Goal: Information Seeking & Learning: Learn about a topic

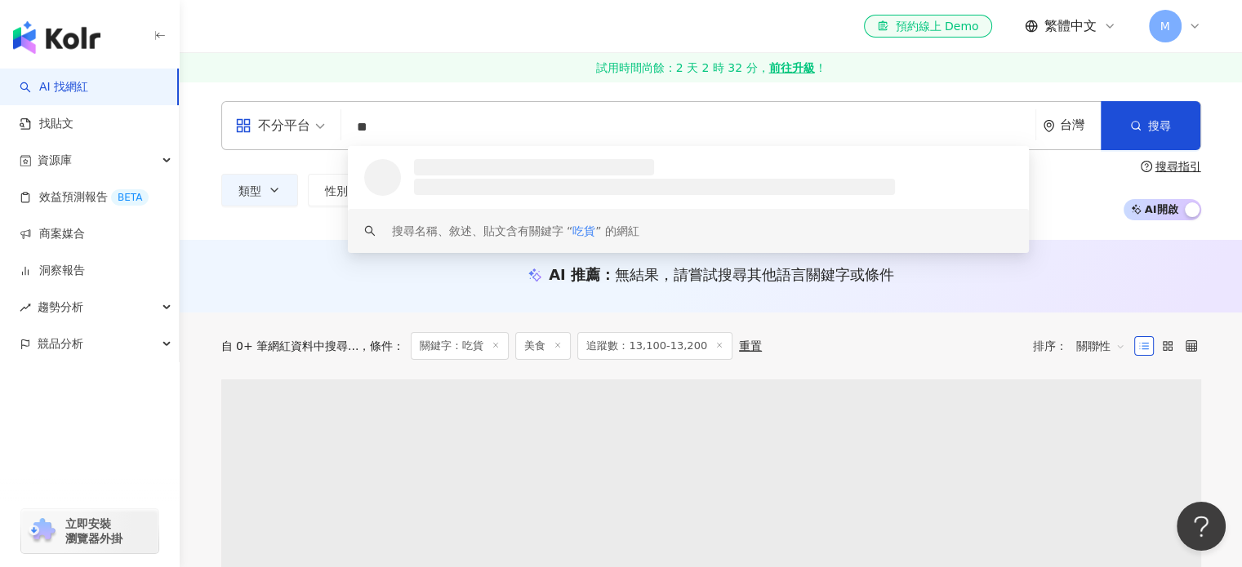
click at [437, 18] on div "el-icon-cs 預約線上 Demo 繁體中文 M" at bounding box center [711, 26] width 980 height 52
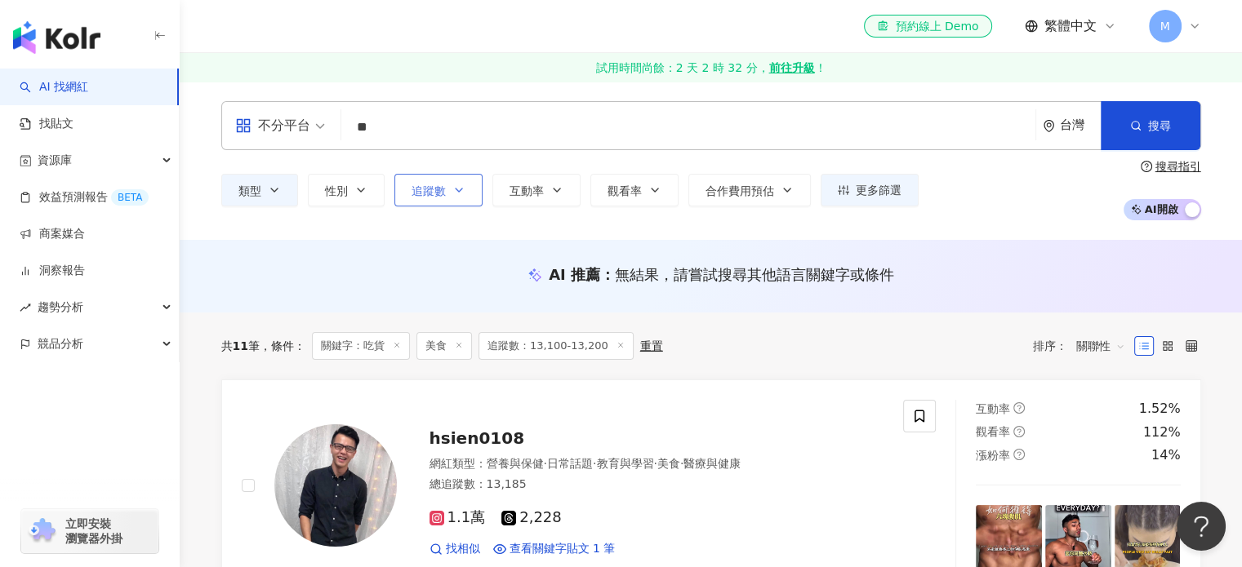
click at [443, 185] on span "追蹤數" at bounding box center [429, 191] width 34 height 13
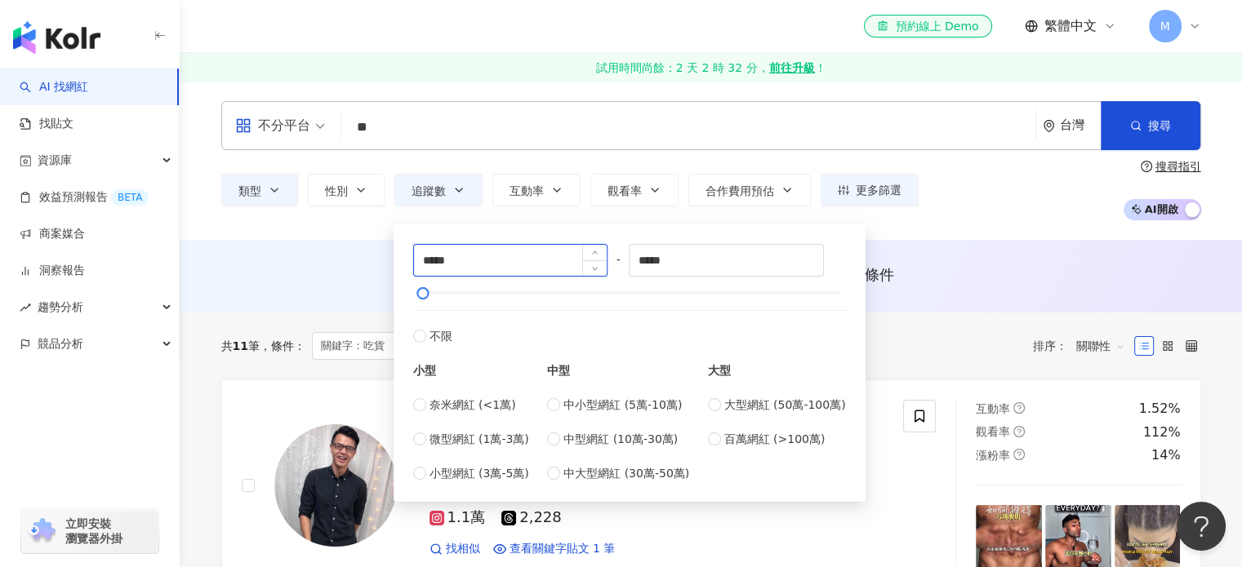
click at [442, 263] on input "*****" at bounding box center [511, 260] width 194 height 31
type input "*****"
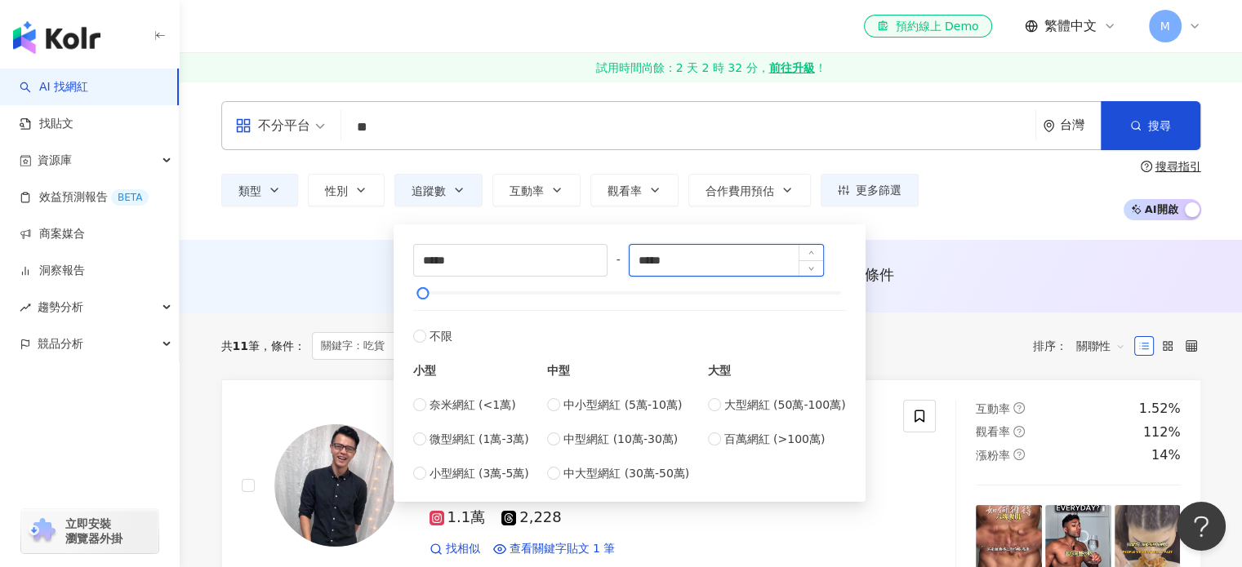
click at [663, 261] on input "*****" at bounding box center [727, 260] width 194 height 31
type input "*****"
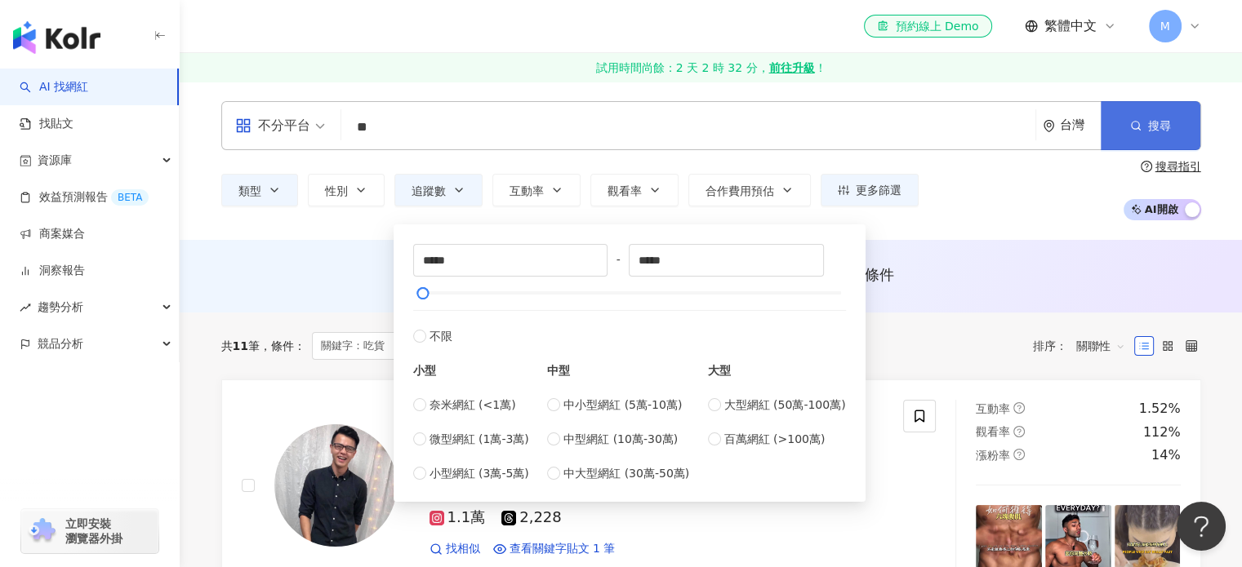
click at [1154, 117] on button "搜尋" at bounding box center [1151, 125] width 100 height 49
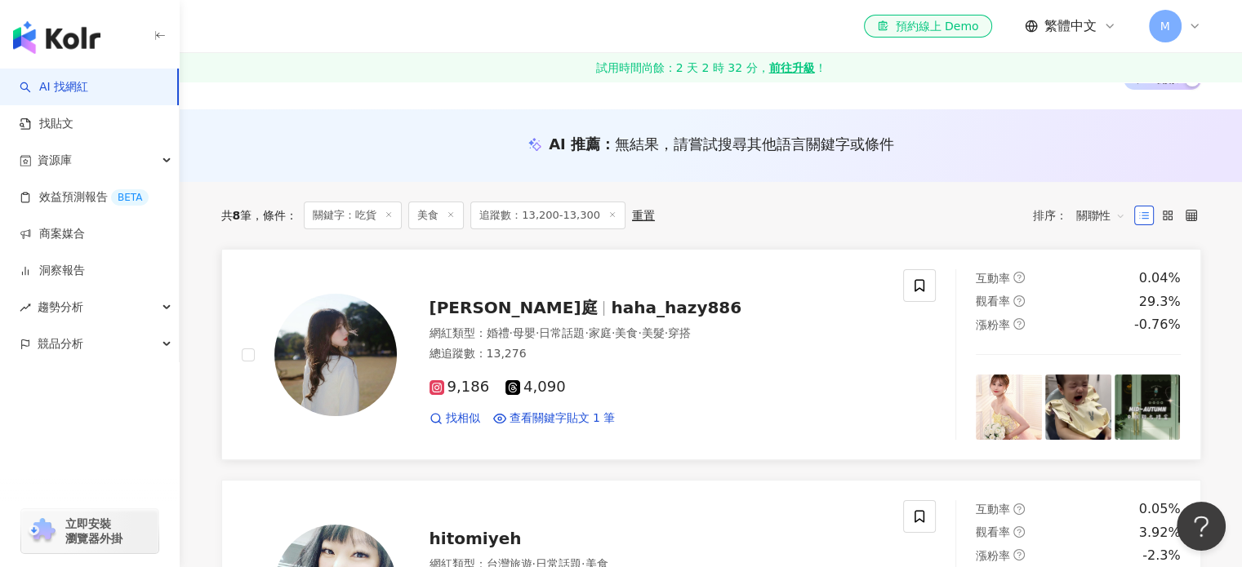
scroll to position [163, 0]
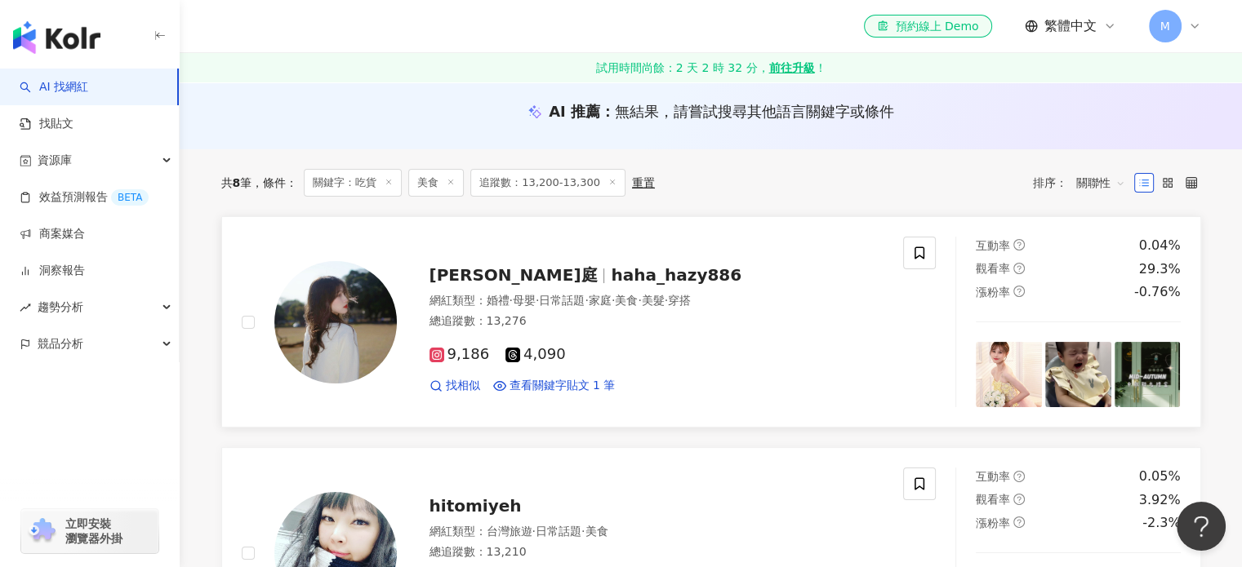
click at [611, 270] on span "haha_hazy886" at bounding box center [676, 275] width 131 height 20
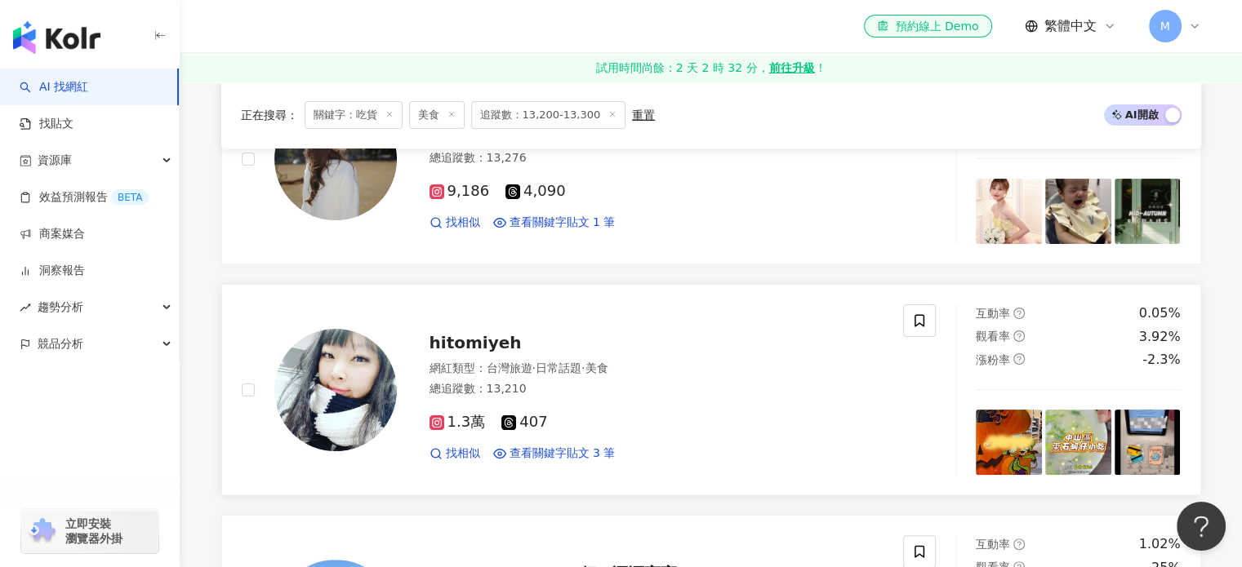
click at [481, 340] on span "hitomiyeh" at bounding box center [475, 343] width 92 height 20
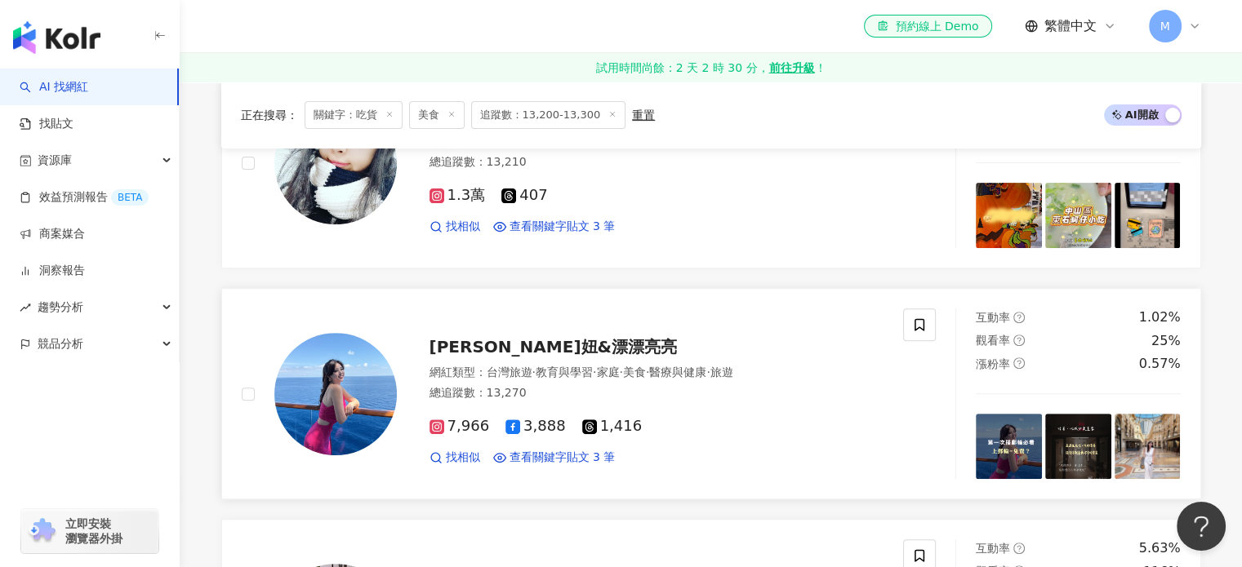
scroll to position [653, 0]
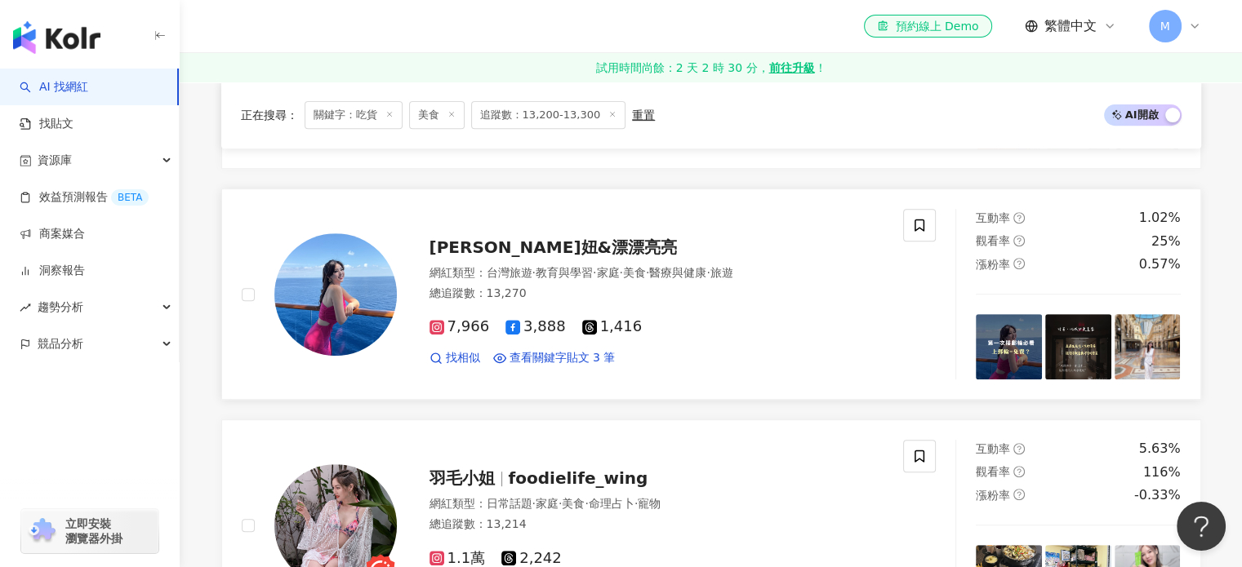
click at [465, 234] on div "蕭俏妞&漂漂亮亮 網紅類型 ： 台灣旅遊 · 教育與學習 · 家庭 · 美食 · 醫療與健康 · 旅遊 總追蹤數 ： 13,270 7,966 3,888 1…" at bounding box center [640, 294] width 487 height 143
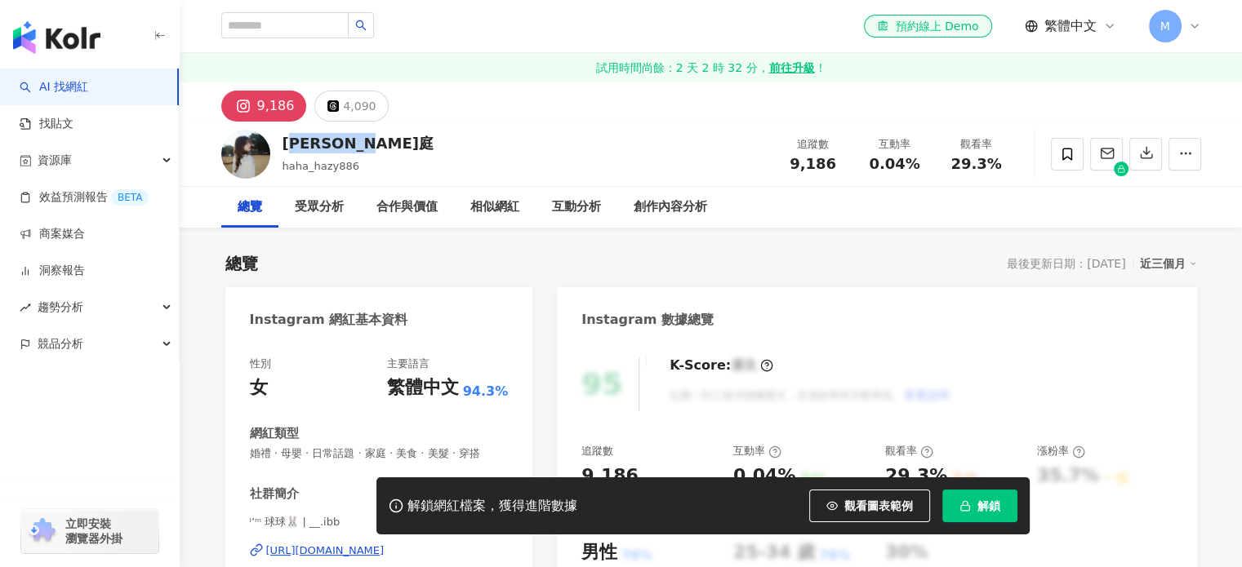
drag, startPoint x: 357, startPoint y: 143, endPoint x: 284, endPoint y: 141, distance: 72.7
click at [284, 143] on div "Cassie 若庭" at bounding box center [358, 143] width 151 height 20
copy div "Cassie 若庭"
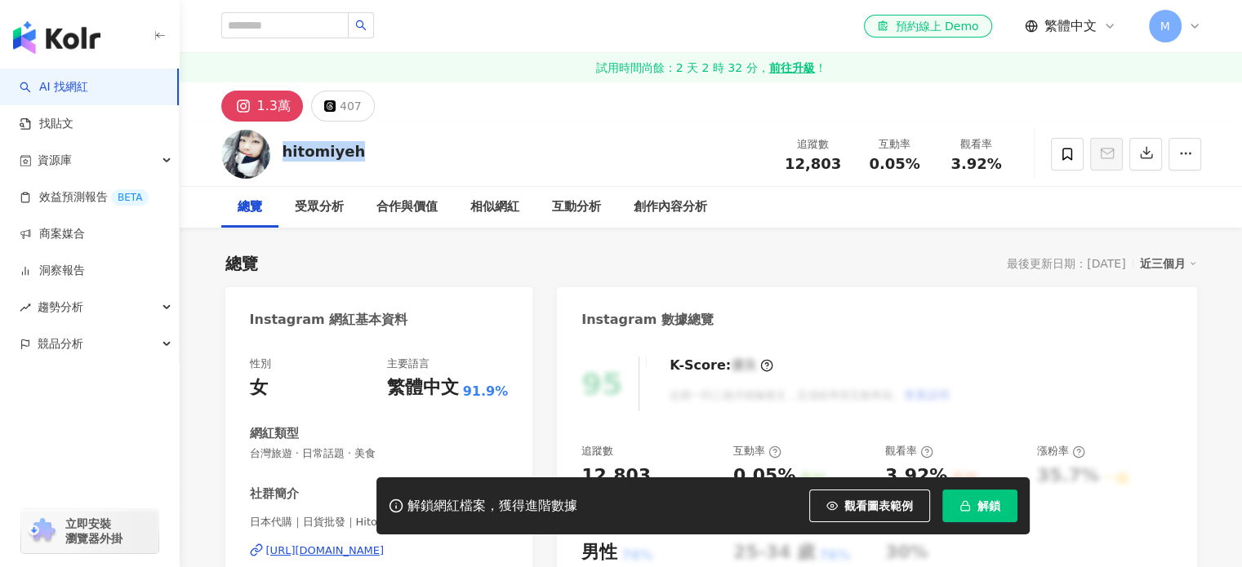
drag, startPoint x: 358, startPoint y: 149, endPoint x: 284, endPoint y: 149, distance: 73.5
click at [284, 149] on div "hitomiyeh 追蹤數 12,803 互動率 0.05% 觀看率 3.92%" at bounding box center [711, 154] width 1045 height 65
copy div "hitomiyeh"
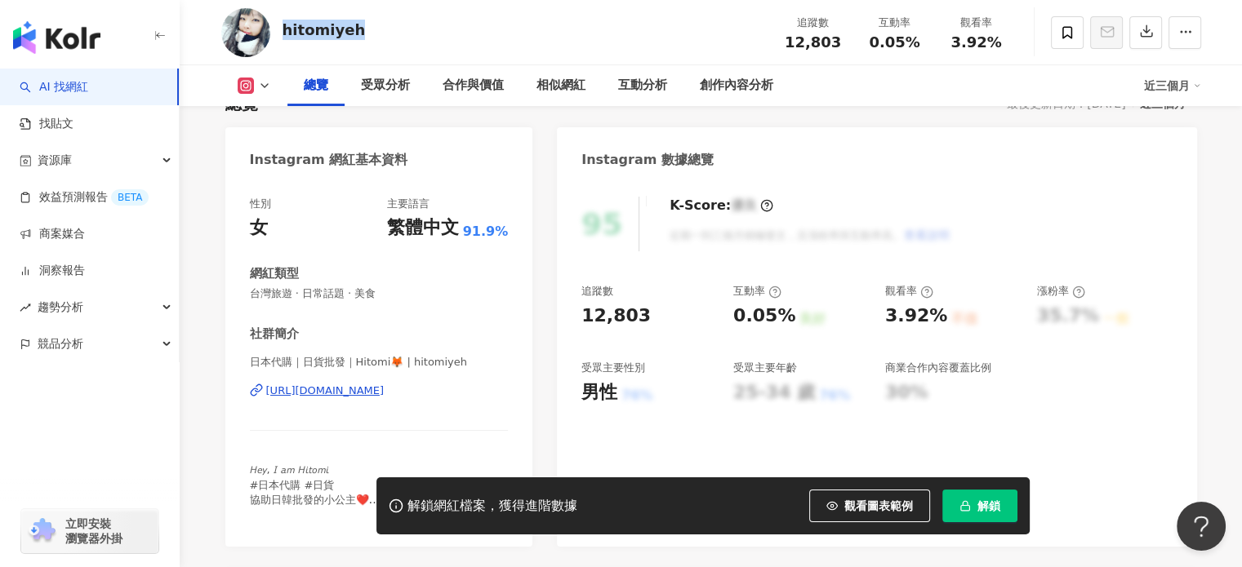
scroll to position [163, 0]
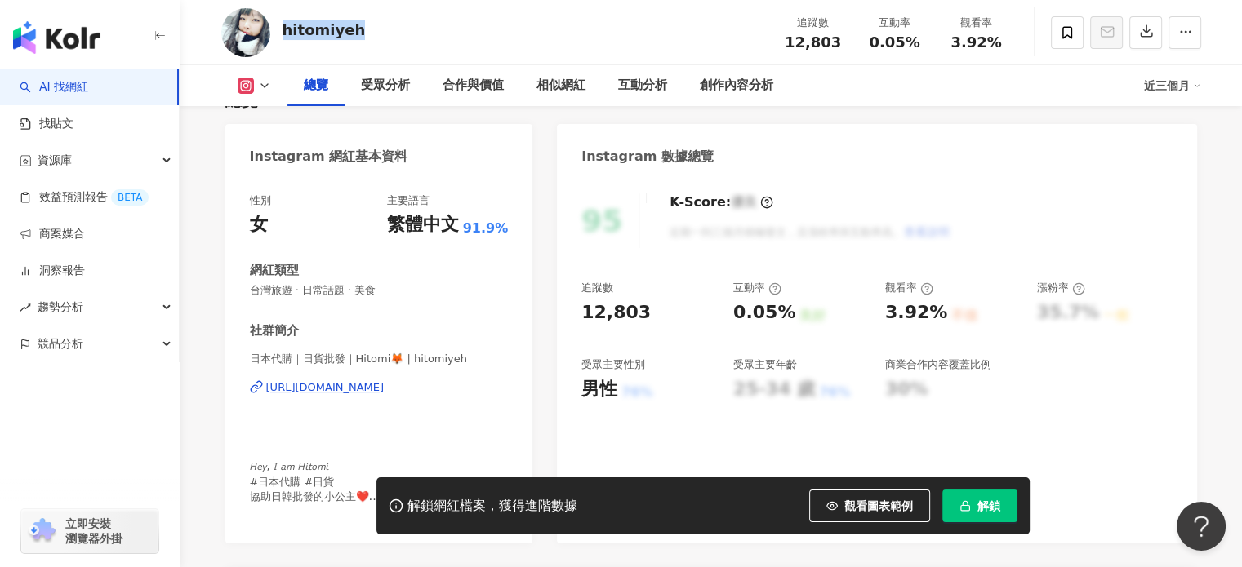
click at [385, 382] on div "https://www.instagram.com/hitomiyeh/" at bounding box center [325, 387] width 118 height 15
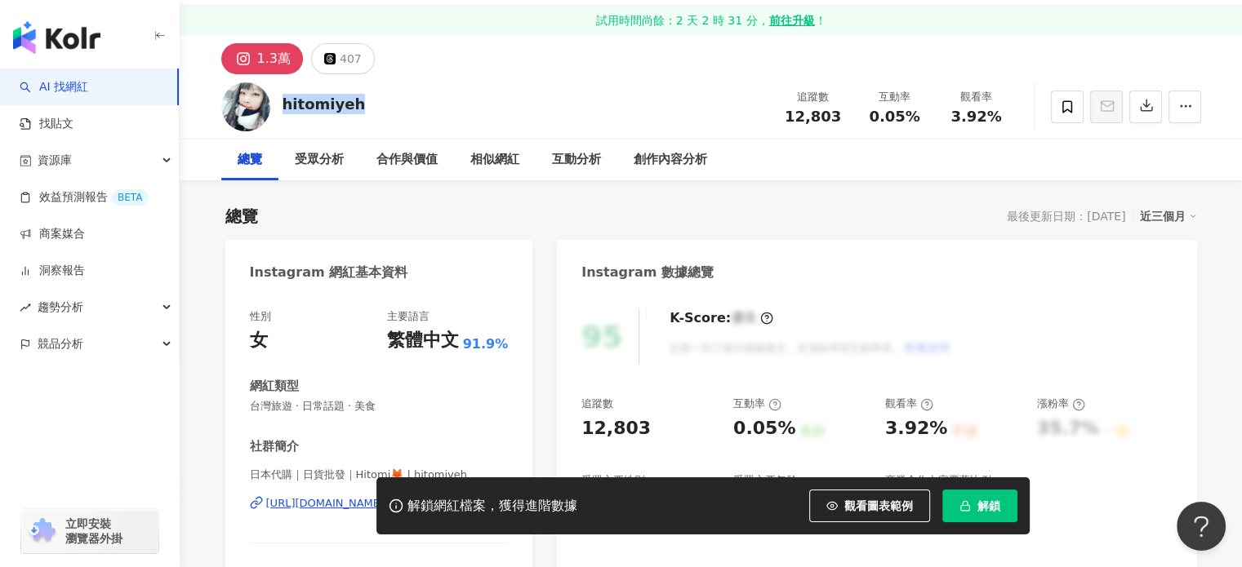
scroll to position [0, 0]
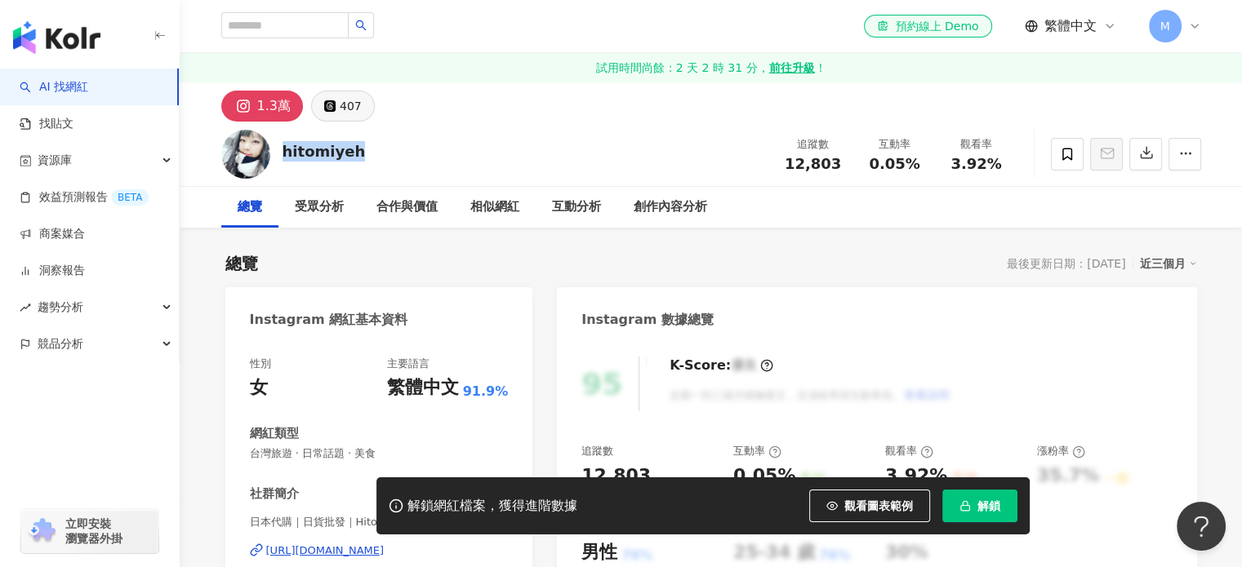
click at [327, 108] on icon at bounding box center [329, 105] width 11 height 11
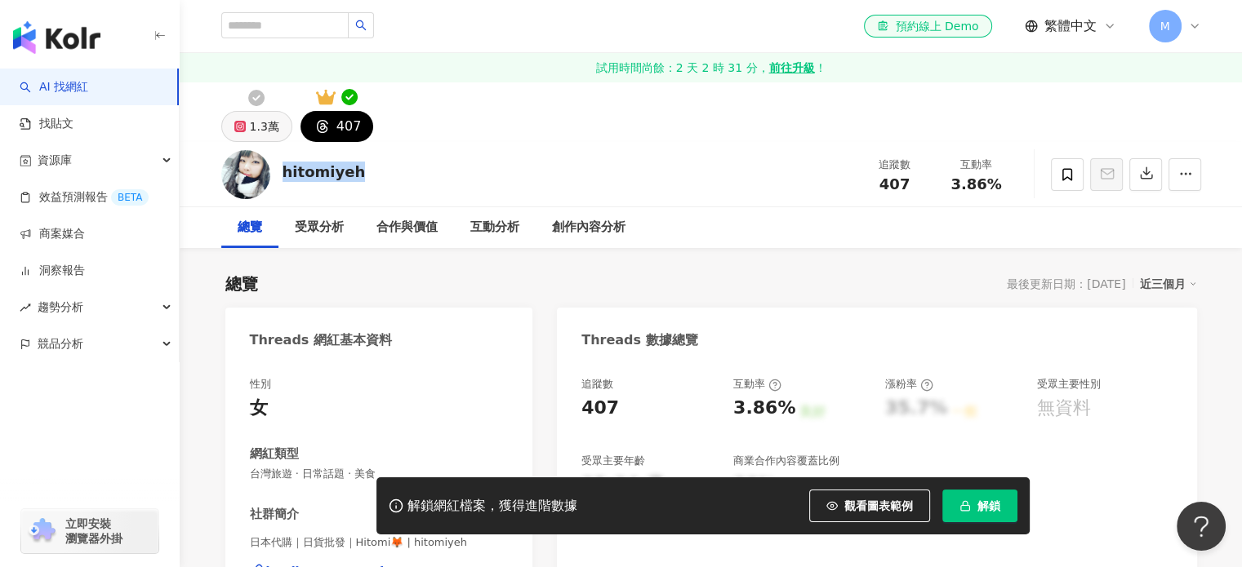
click at [258, 127] on div "1.3萬" at bounding box center [264, 126] width 29 height 23
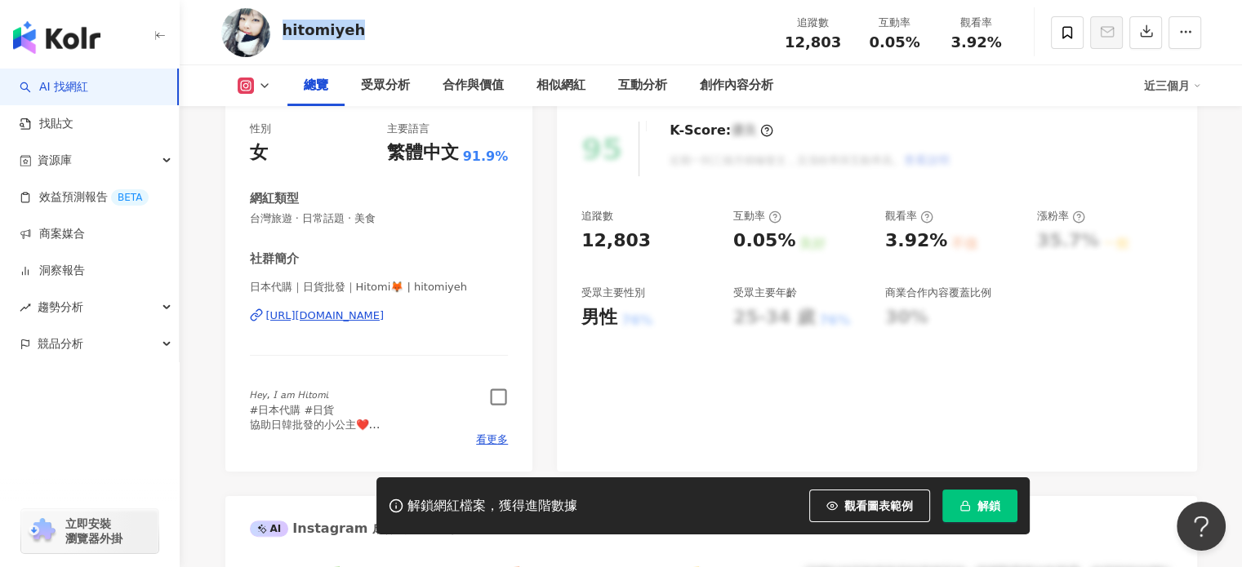
scroll to position [327, 0]
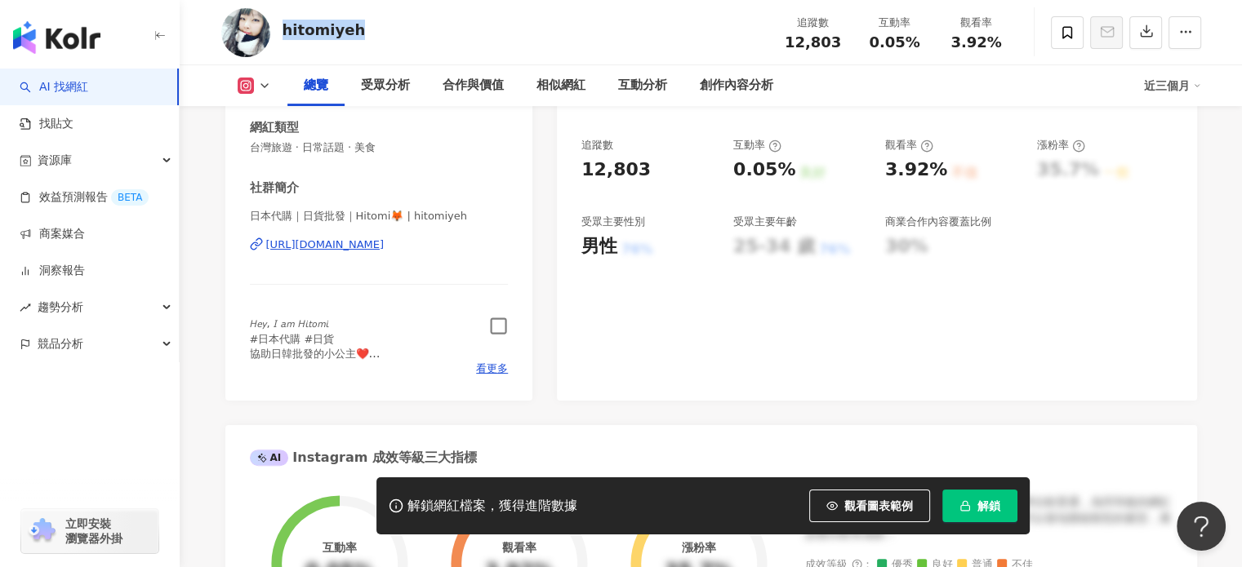
click at [492, 327] on icon "button" at bounding box center [499, 326] width 16 height 16
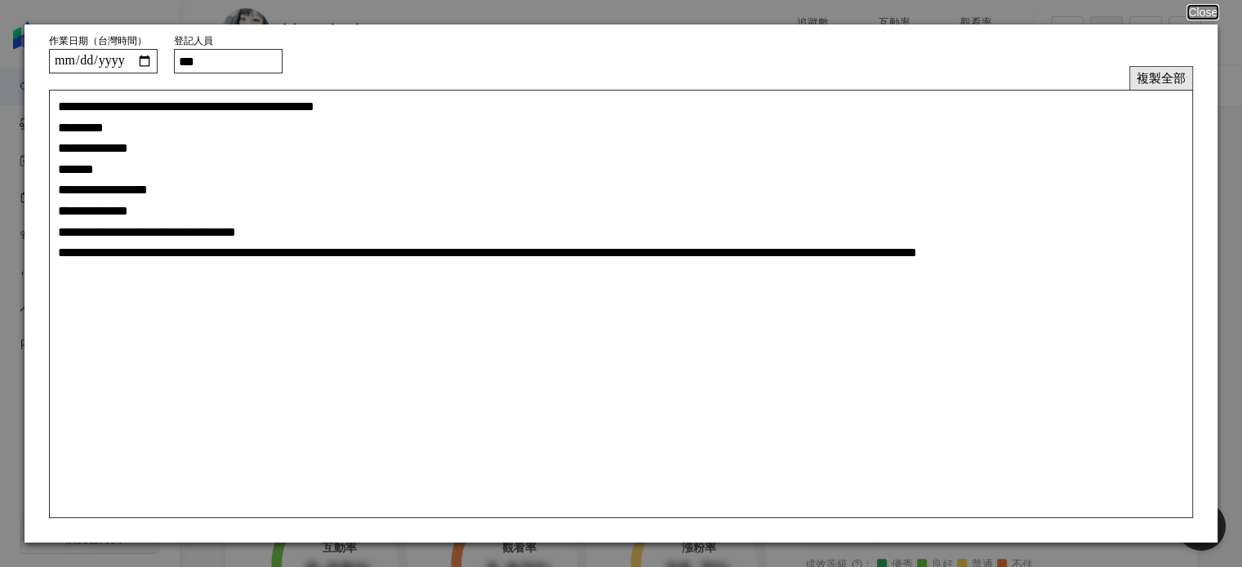
click at [1150, 80] on button "複製全部" at bounding box center [1161, 78] width 64 height 24
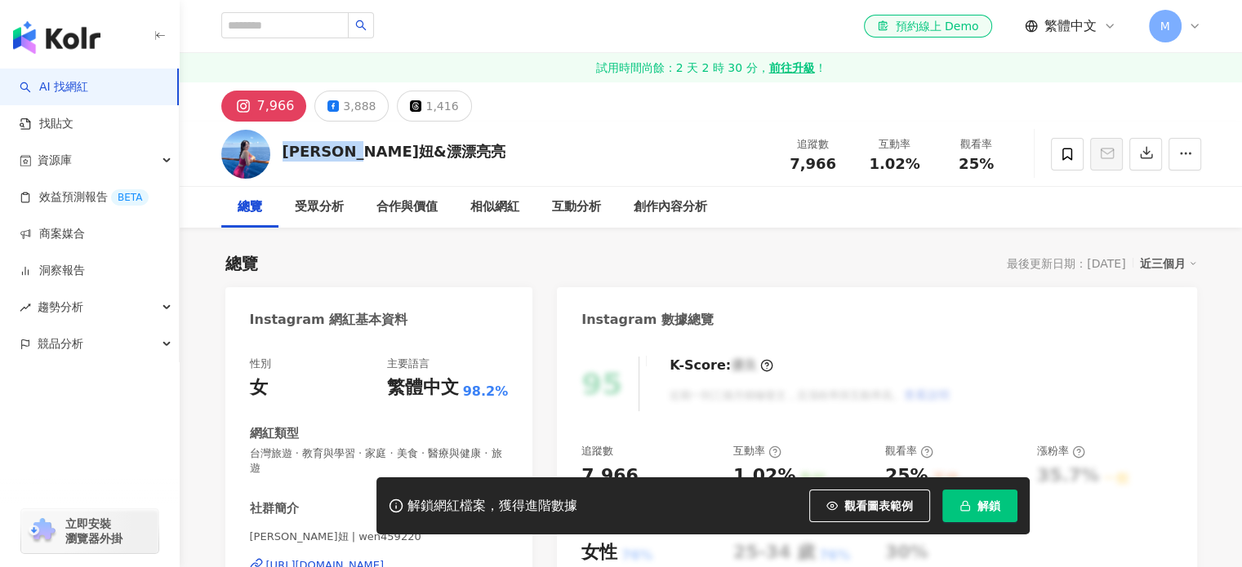
drag, startPoint x: 369, startPoint y: 153, endPoint x: 281, endPoint y: 151, distance: 88.2
click at [281, 151] on div "蕭俏妞&漂漂亮亮 追蹤數 7,966 互動率 1.02% 觀看率 25%" at bounding box center [711, 154] width 1045 height 65
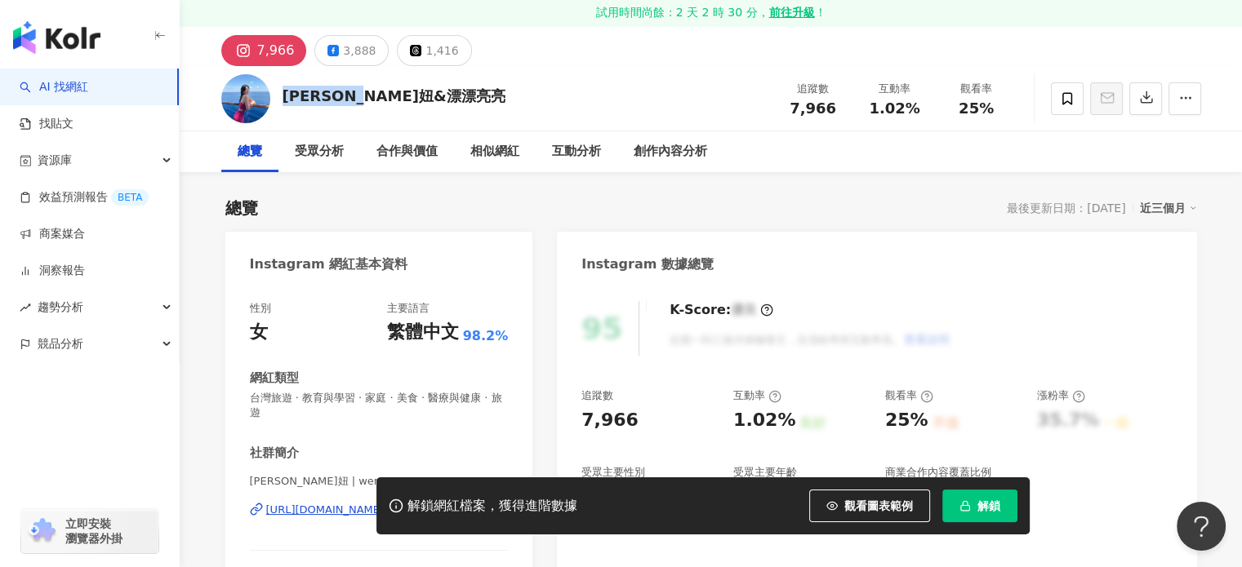
scroll to position [163, 0]
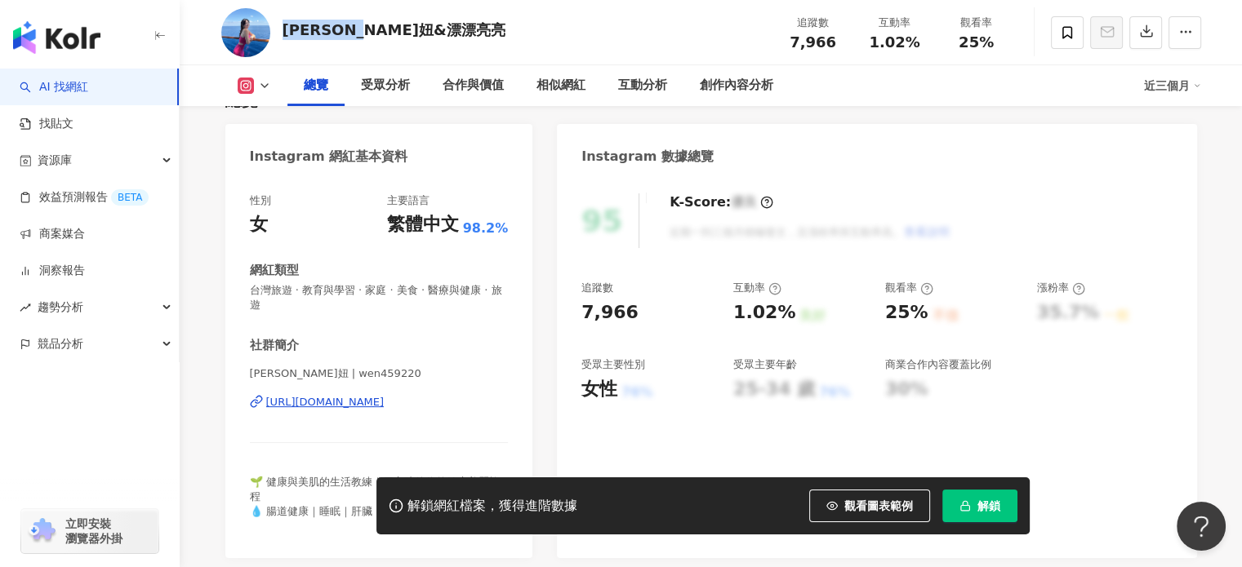
click at [356, 402] on div "https://www.instagram.com/wen459220/" at bounding box center [325, 402] width 118 height 15
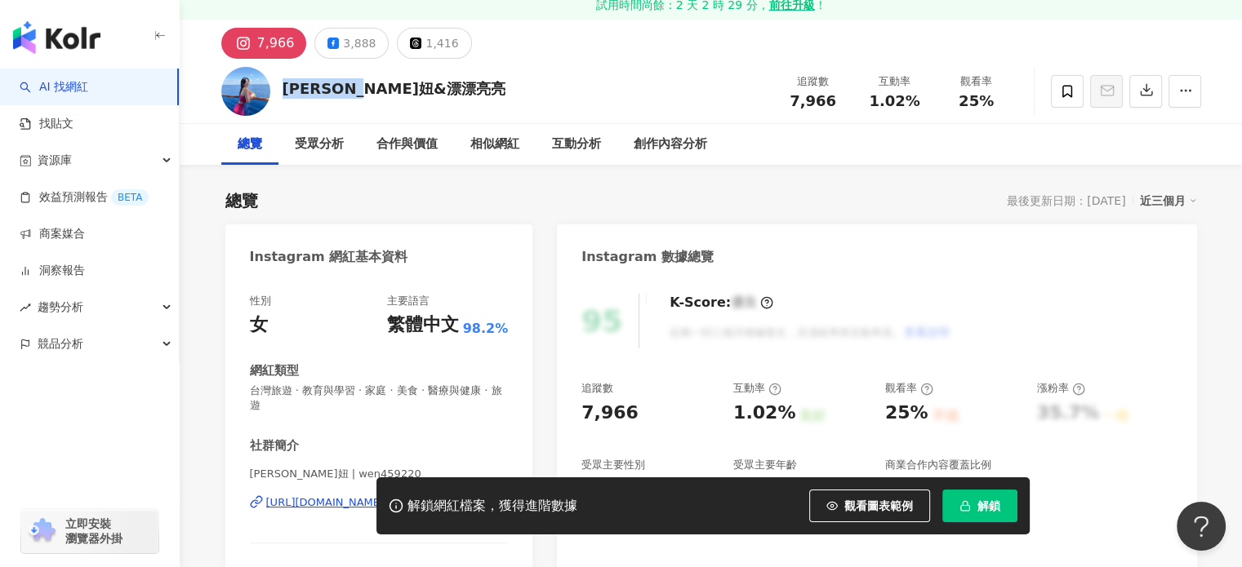
scroll to position [0, 0]
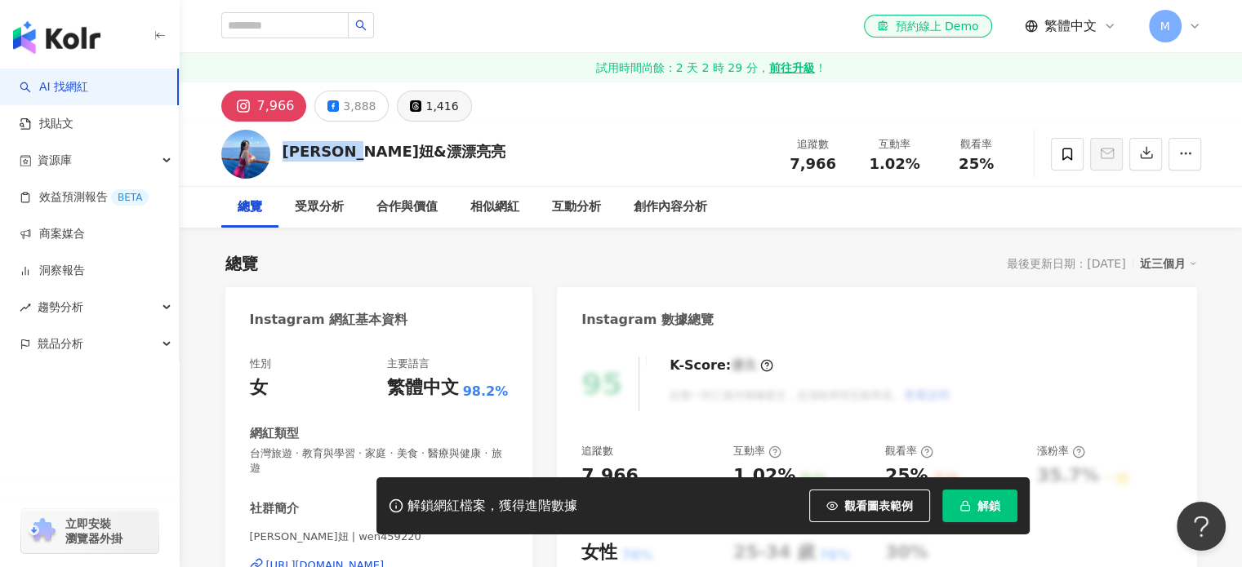
click at [416, 120] on button "1,416" at bounding box center [434, 106] width 74 height 31
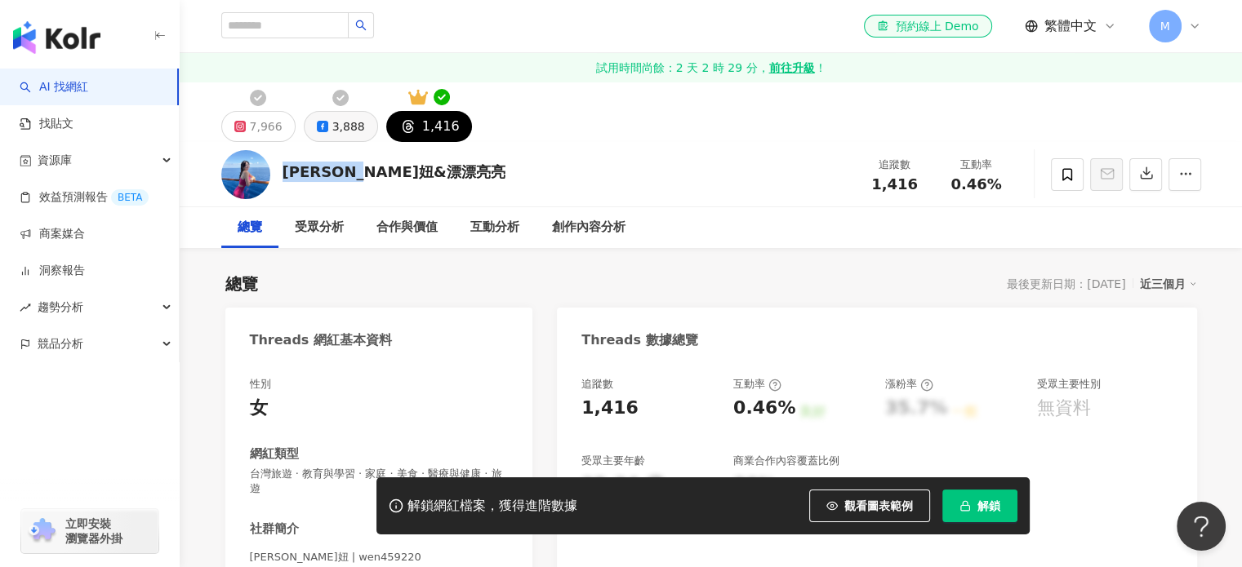
click at [338, 129] on div "3,888" at bounding box center [348, 126] width 33 height 23
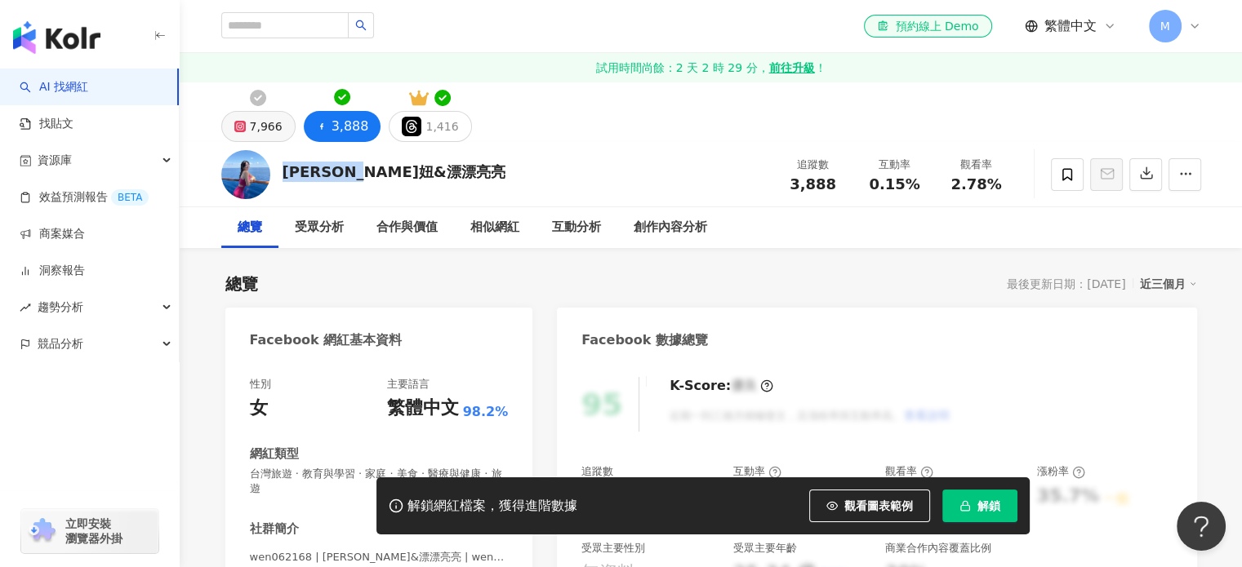
click at [259, 131] on div "7,966" at bounding box center [266, 126] width 33 height 23
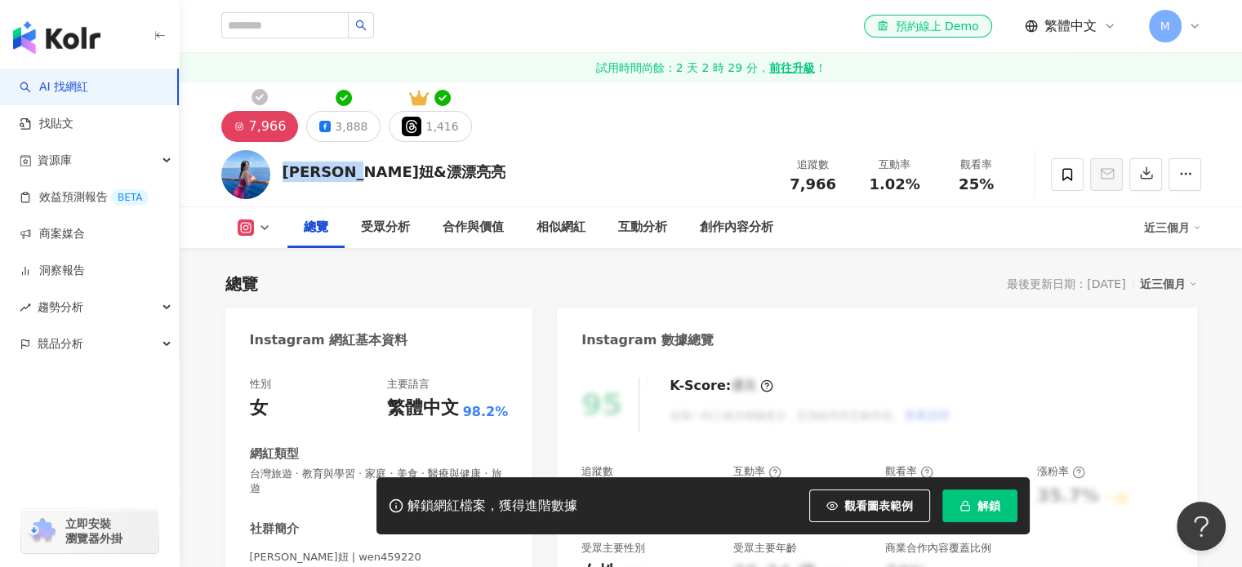
scroll to position [408, 0]
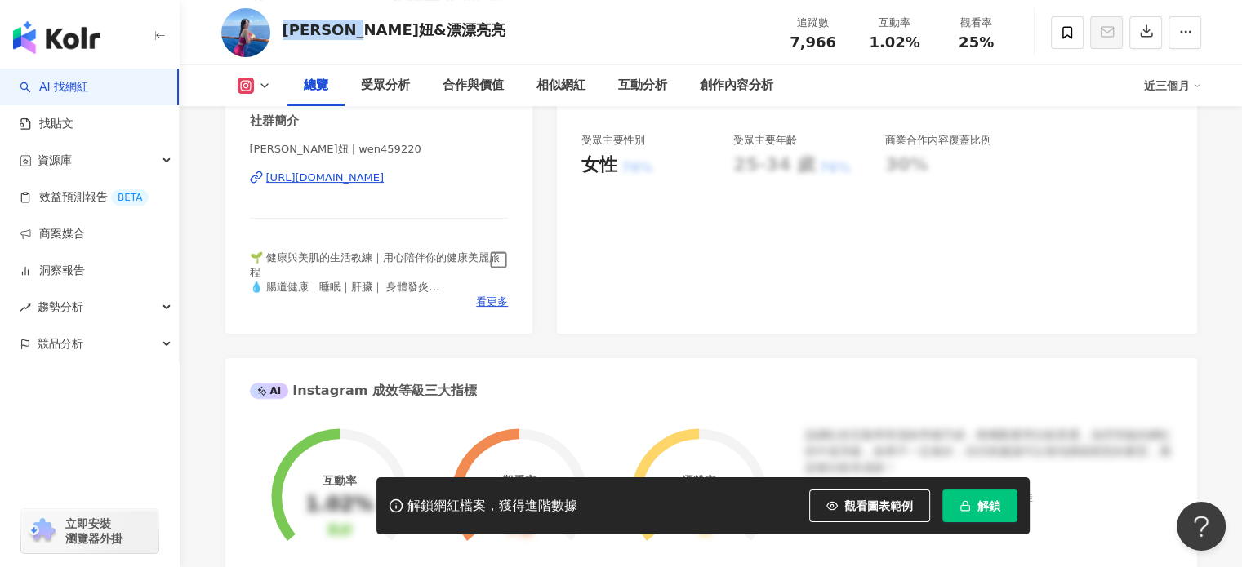
click at [501, 264] on icon "button" at bounding box center [498, 260] width 19 height 19
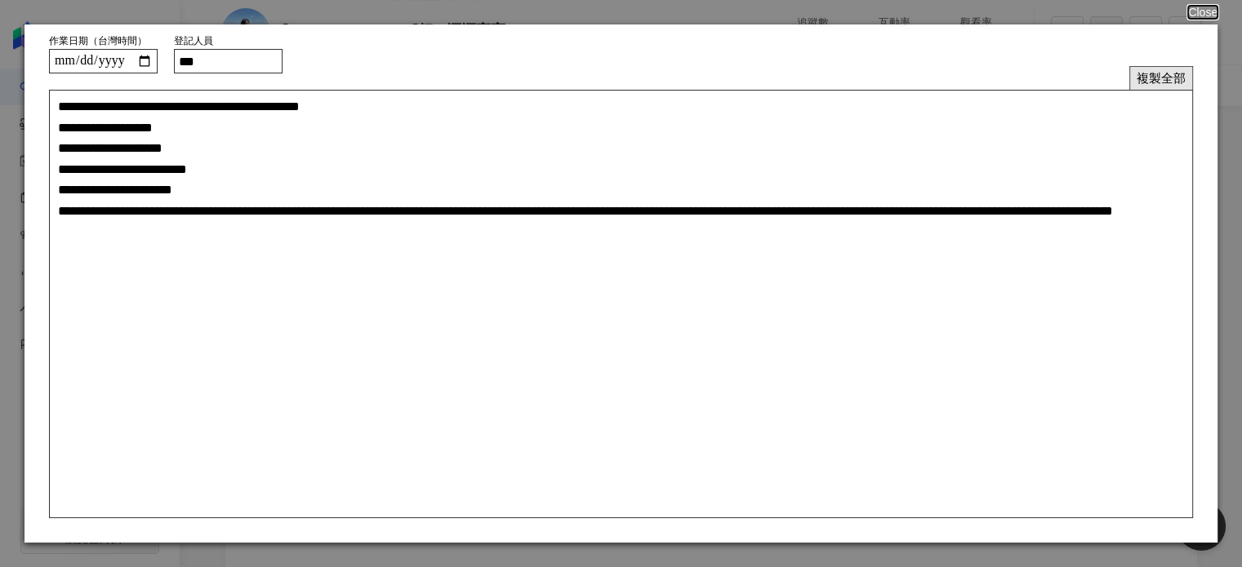
click at [1146, 75] on button "複製全部" at bounding box center [1161, 78] width 64 height 24
click at [1205, 17] on button "Close" at bounding box center [1201, 12] width 31 height 13
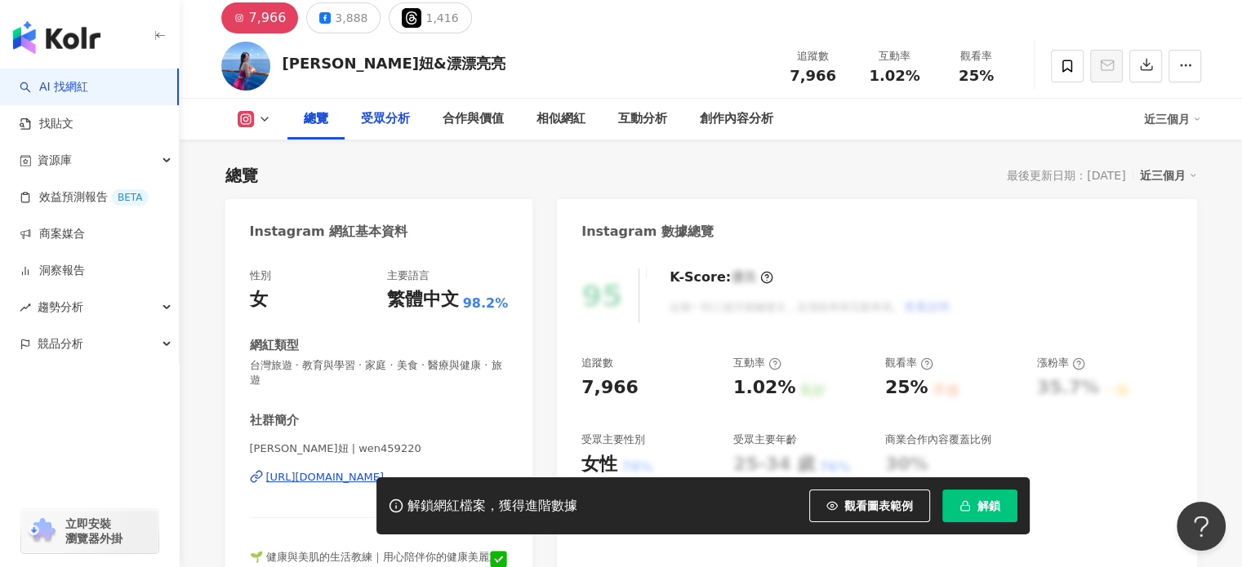
scroll to position [0, 0]
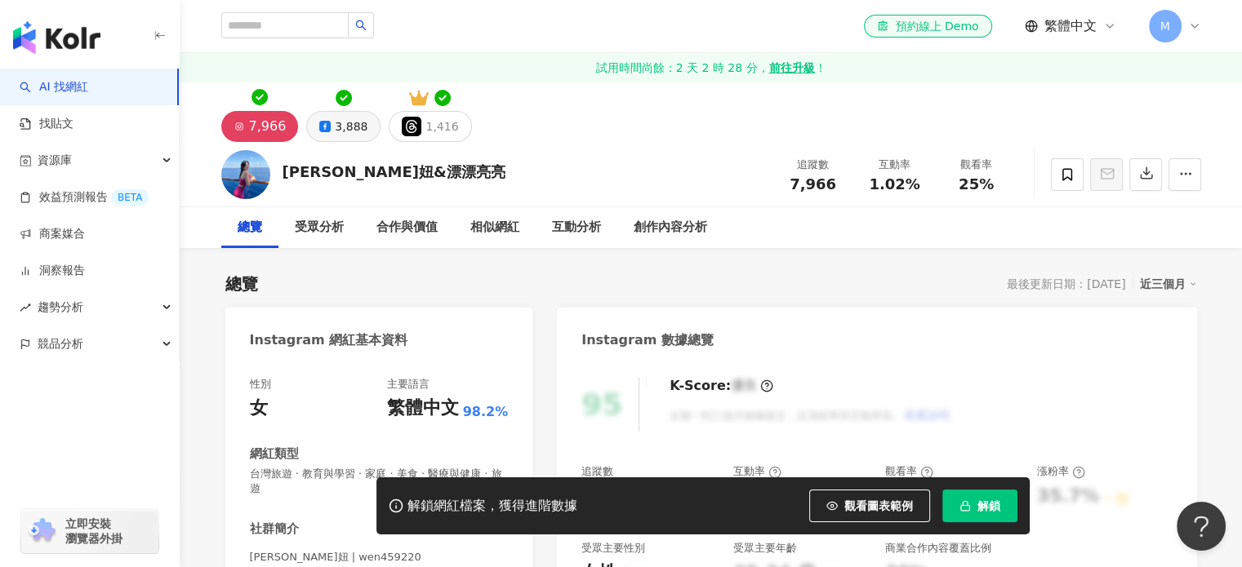
click at [340, 127] on div "3,888" at bounding box center [351, 126] width 33 height 23
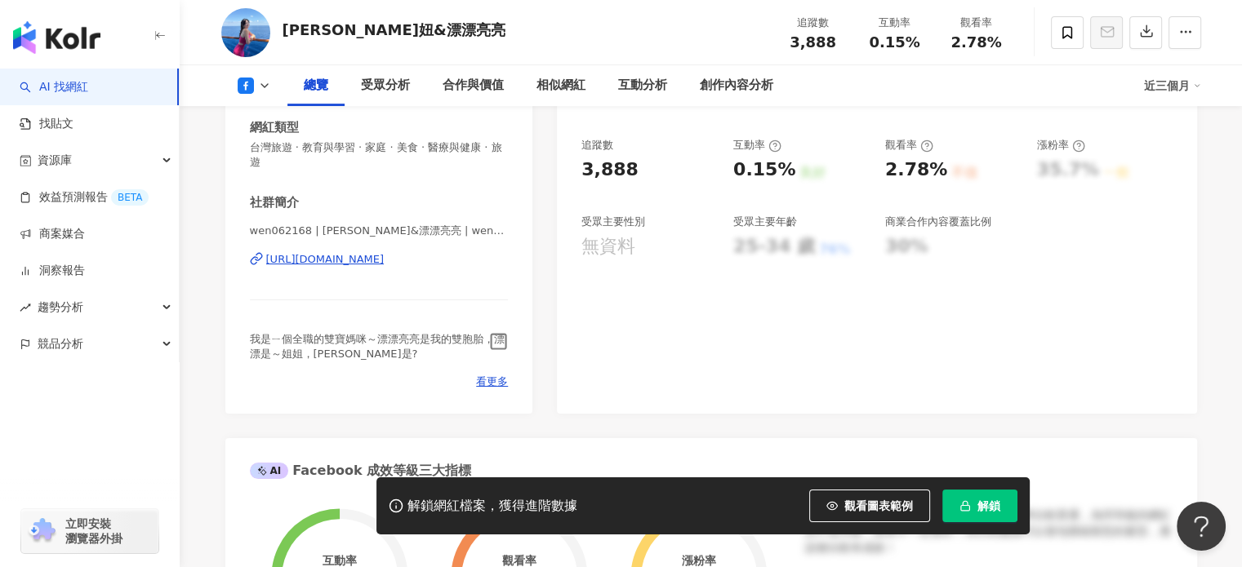
click at [385, 260] on div "[URL][DOMAIN_NAME]" at bounding box center [325, 259] width 118 height 15
